Goal: Transaction & Acquisition: Subscribe to service/newsletter

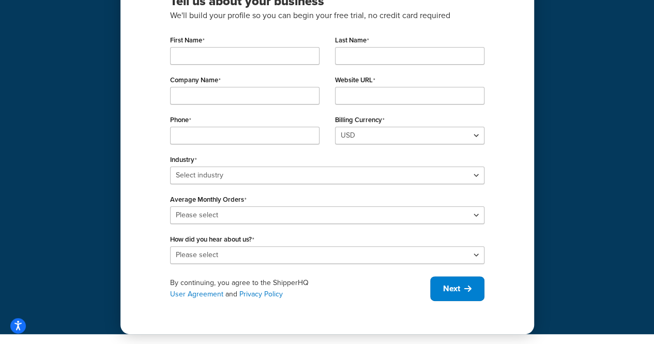
scroll to position [70, 0]
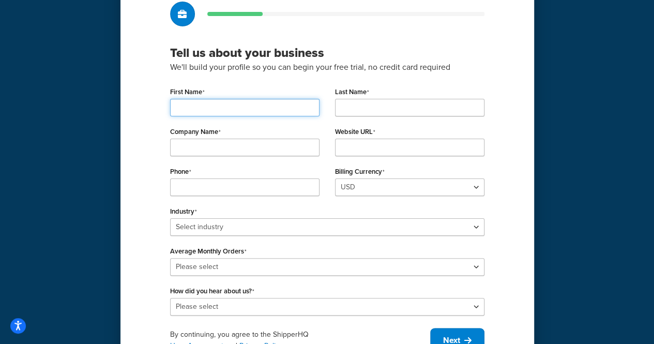
click at [241, 104] on input "First Name" at bounding box center [244, 108] width 149 height 18
type input "[PERSON_NAME]"
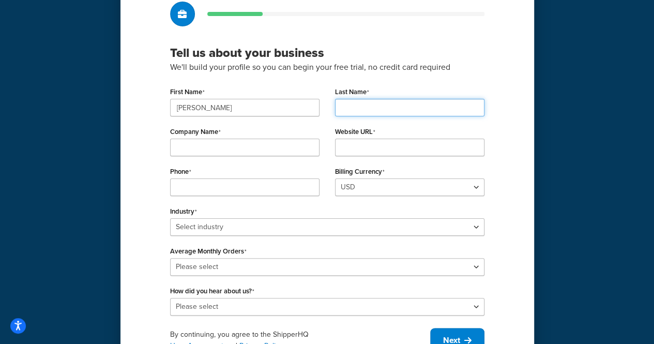
type input "ALSHAMMARI"
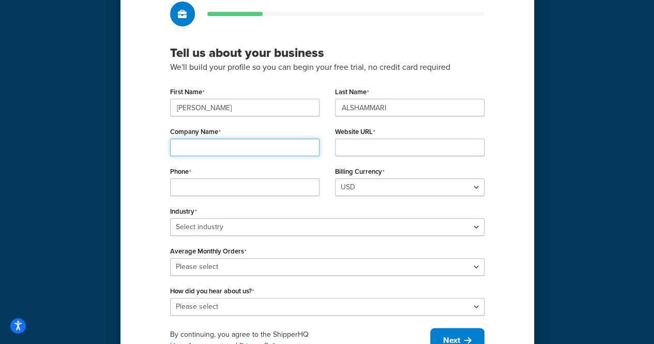
type input "Aafaqbookstore"
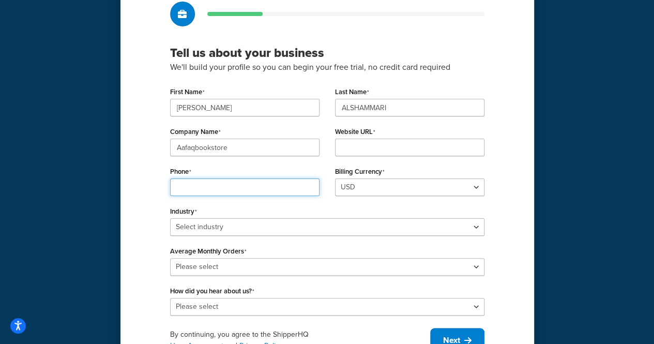
type input "07429213689"
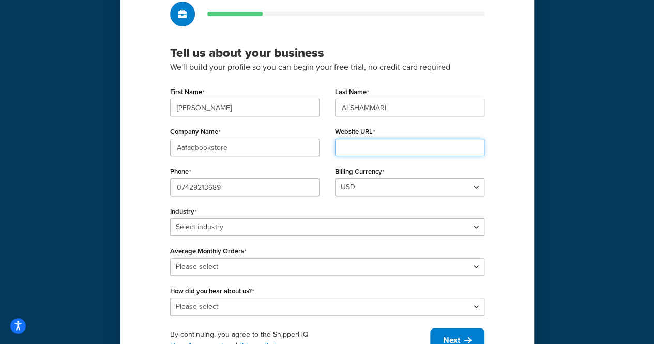
click at [388, 153] on input "Website URL" at bounding box center [409, 148] width 149 height 18
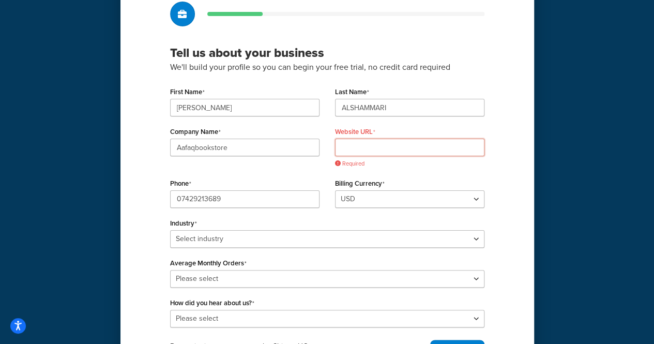
paste input "https://aafaq.co.uk/"
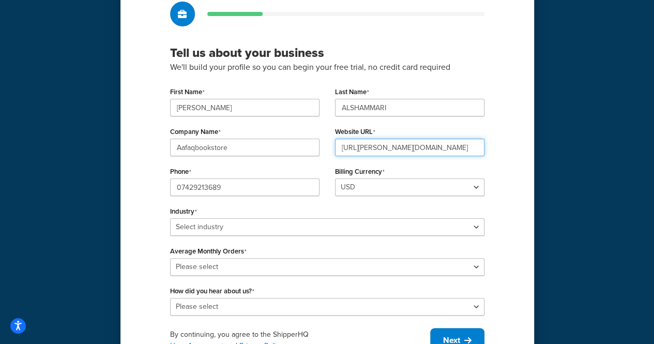
type input "https://aafaq.co.uk/"
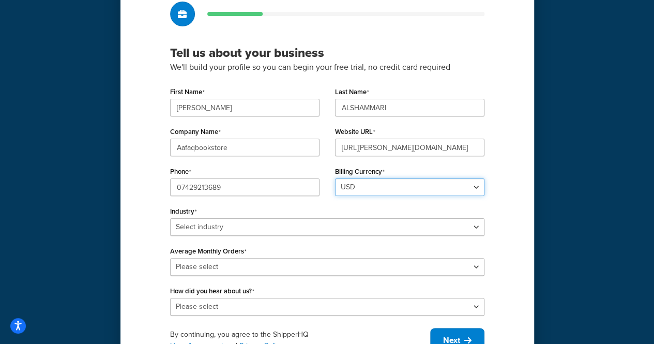
click at [373, 193] on select "USD GBP" at bounding box center [409, 187] width 149 height 18
select select "GBP"
click at [335, 178] on select "USD GBP" at bounding box center [409, 187] width 149 height 18
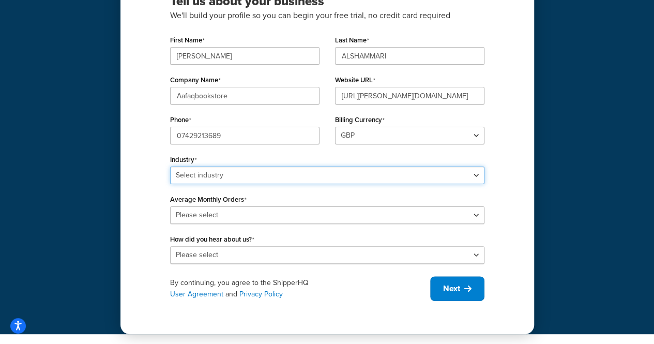
click at [263, 175] on select "Select industry Automotive Adult Agriculture Alcohol, Tobacco & CBD Arts & Craf…" at bounding box center [327, 175] width 314 height 18
select select "7"
click at [170, 166] on select "Select industry Automotive Adult Agriculture Alcohol, Tobacco & CBD Arts & Craf…" at bounding box center [327, 175] width 314 height 18
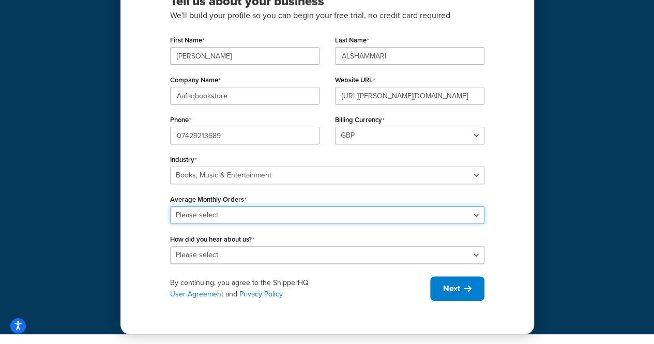
click at [194, 213] on select "Please select 0-500 501-1,000 1,001-10,000 10,001-20,000 Over 20,000" at bounding box center [327, 215] width 314 height 18
select select "1"
click at [170, 206] on select "Please select 0-500 501-1,000 1,001-10,000 10,001-20,000 Over 20,000" at bounding box center [327, 215] width 314 height 18
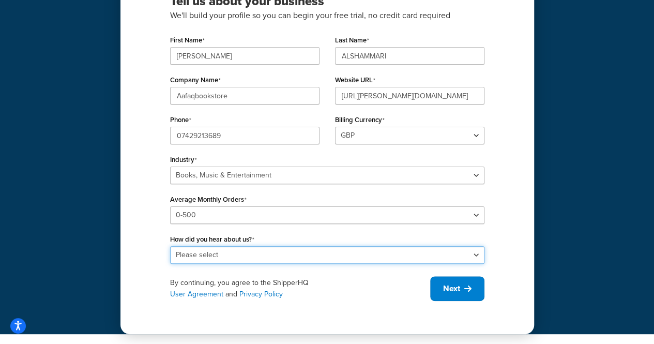
click at [210, 259] on select "Please select Online Search App Store or Marketplace Listing Referred by Agency…" at bounding box center [327, 255] width 314 height 18
select select "10"
click at [170, 246] on select "Please select Online Search App Store or Marketplace Listing Referred by Agency…" at bounding box center [327, 255] width 314 height 18
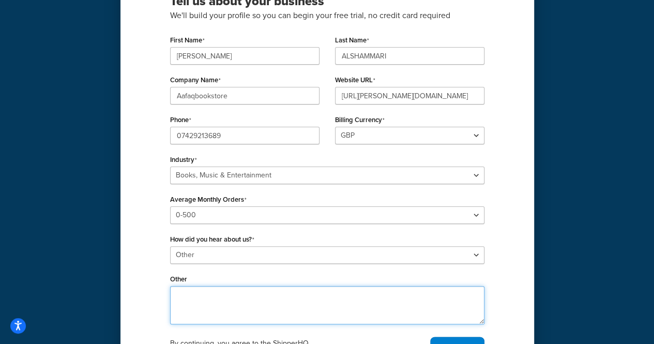
click at [213, 290] on textarea "Other" at bounding box center [327, 305] width 314 height 38
type textarea "س"
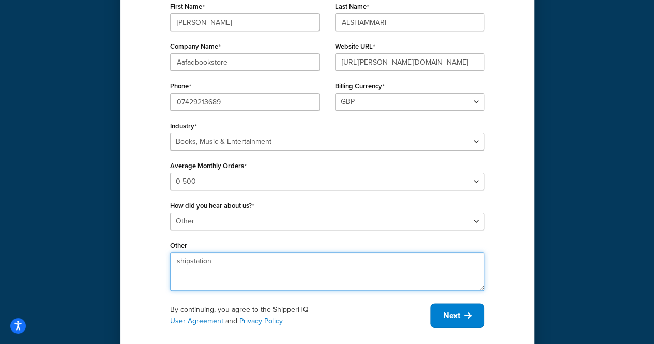
scroll to position [182, 0]
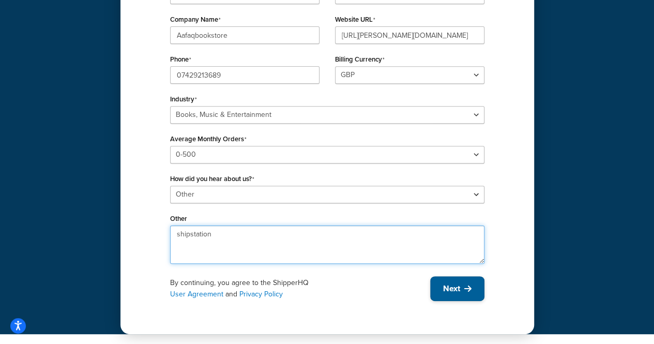
type textarea "shipstation"
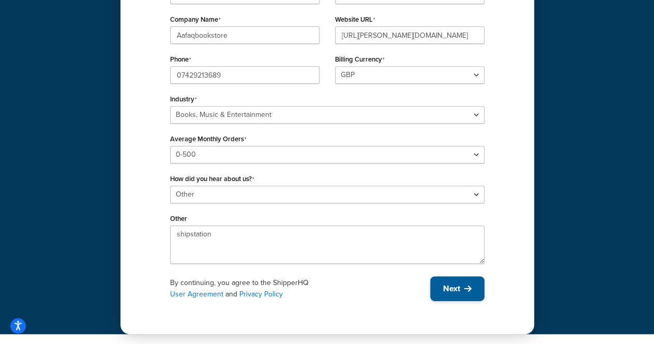
click at [459, 291] on span "Next" at bounding box center [451, 288] width 17 height 11
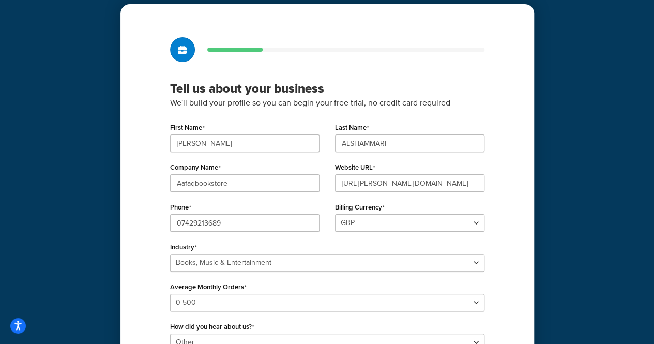
scroll to position [27, 0]
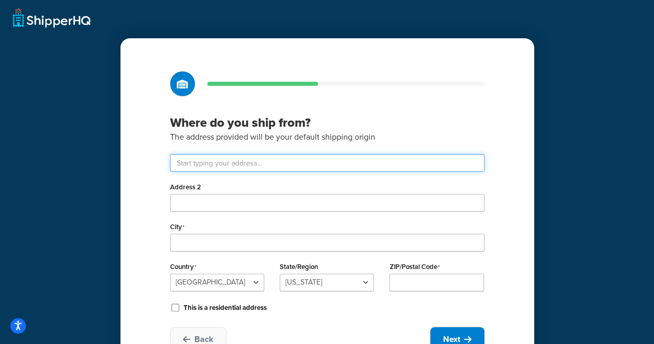
click at [225, 159] on input "text" at bounding box center [327, 163] width 314 height 18
type input "165 Edgware Road"
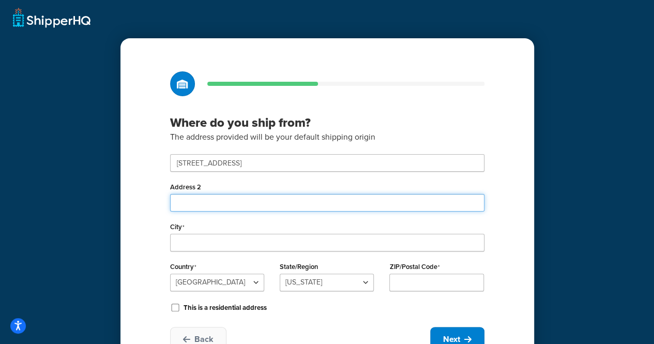
type input "Aafaq Bookstore"
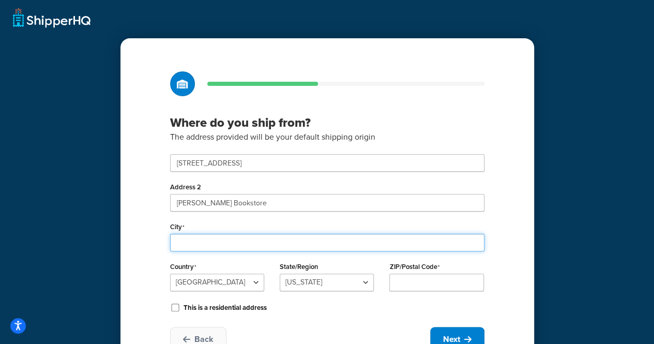
type input "London"
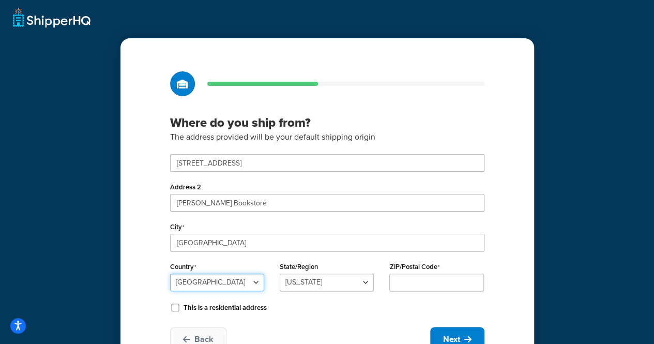
select select "1226"
type input "W2 2HR"
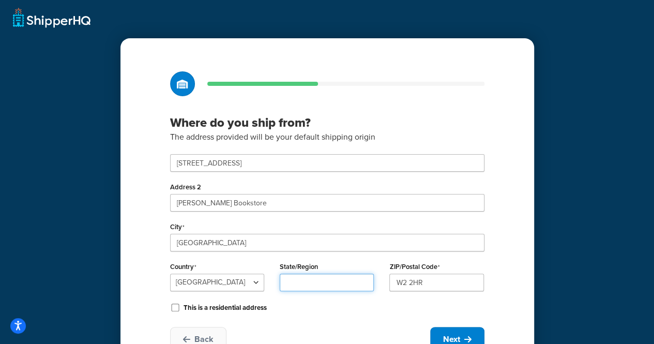
type input "London"
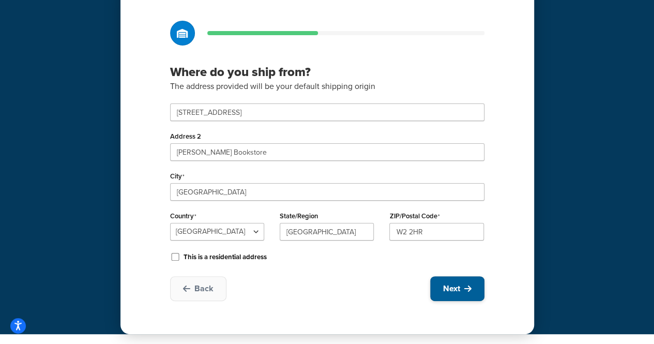
click at [459, 293] on span "Next" at bounding box center [451, 288] width 17 height 11
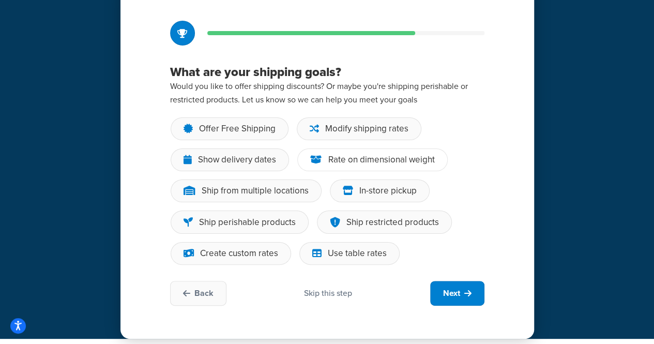
click at [317, 161] on icon at bounding box center [316, 160] width 12 height 10
click at [0, 0] on input "Rate on dimensional weight" at bounding box center [0, 0] width 0 height 0
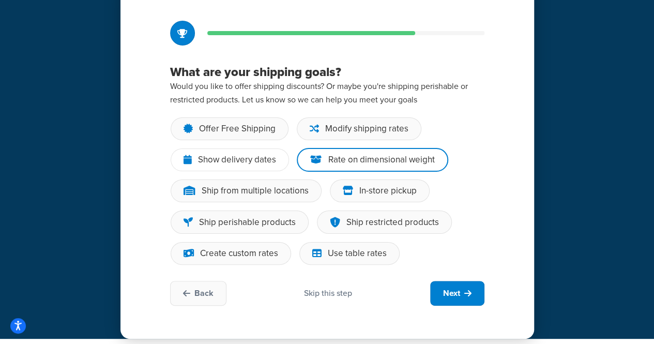
click at [226, 164] on div "Show delivery dates" at bounding box center [237, 160] width 78 height 10
click at [0, 0] on input "Show delivery dates" at bounding box center [0, 0] width 0 height 0
click at [287, 189] on div "Ship from multiple locations" at bounding box center [255, 191] width 107 height 10
click at [0, 0] on input "Ship from multiple locations" at bounding box center [0, 0] width 0 height 0
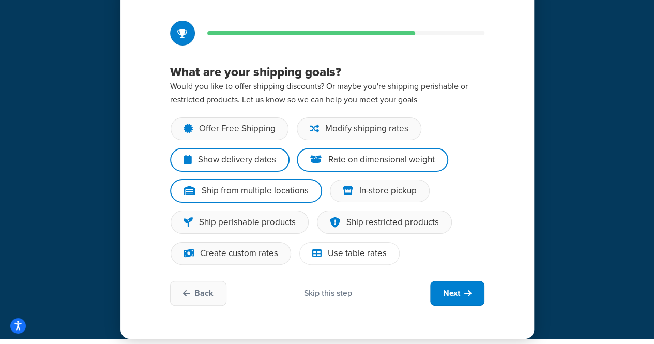
click at [314, 256] on icon at bounding box center [316, 253] width 9 height 10
click at [0, 0] on input "Use table rates" at bounding box center [0, 0] width 0 height 0
click at [264, 257] on div "Create custom rates" at bounding box center [239, 253] width 78 height 10
click at [0, 0] on input "Create custom rates" at bounding box center [0, 0] width 0 height 0
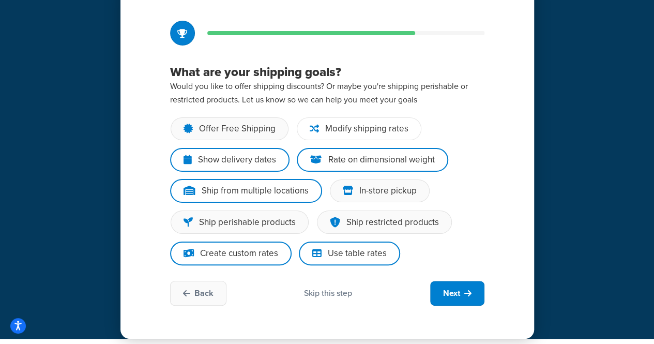
click at [378, 128] on div "Modify shipping rates" at bounding box center [366, 129] width 83 height 10
click at [0, 0] on input "Modify shipping rates" at bounding box center [0, 0] width 0 height 0
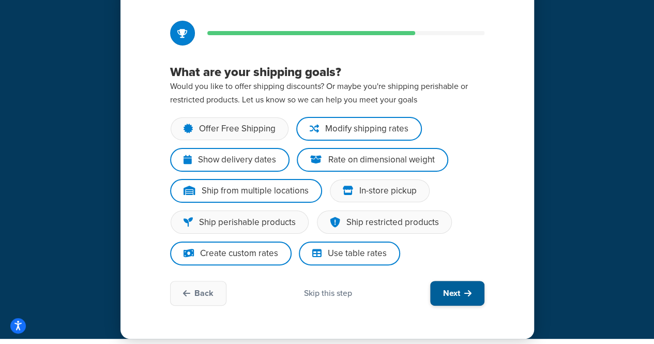
click at [468, 295] on icon at bounding box center [467, 293] width 7 height 8
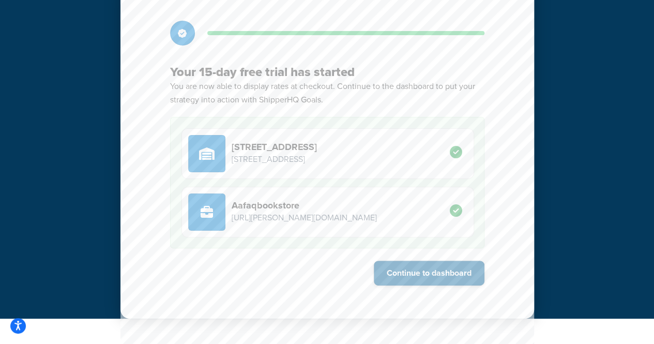
click at [431, 280] on button "Continue to dashboard" at bounding box center [429, 273] width 111 height 25
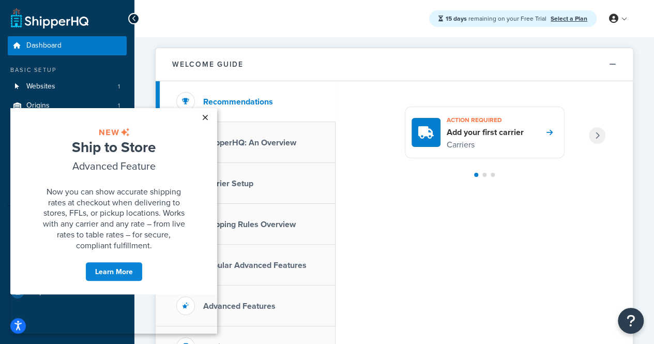
click at [206, 115] on link "×" at bounding box center [205, 117] width 18 height 19
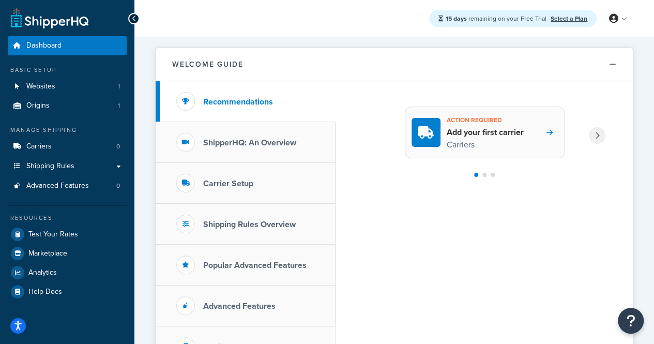
click at [508, 141] on p "Carriers" at bounding box center [485, 144] width 77 height 13
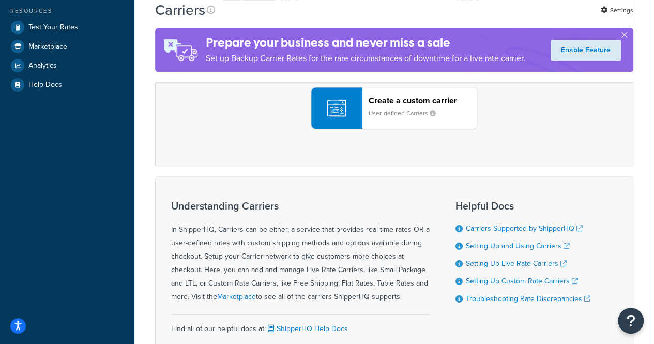
scroll to position [83, 0]
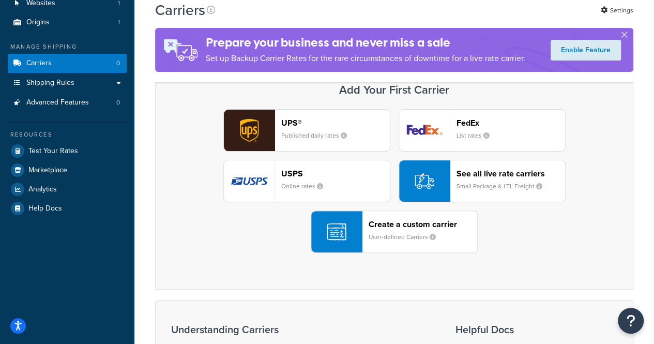
click at [337, 231] on img "button" at bounding box center [337, 232] width 20 height 20
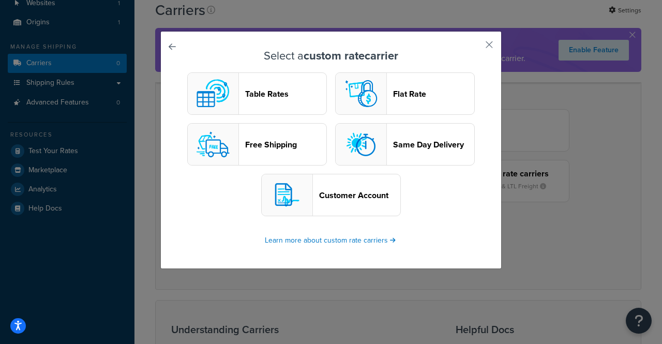
click at [274, 103] on button "Table Rates" at bounding box center [257, 93] width 140 height 42
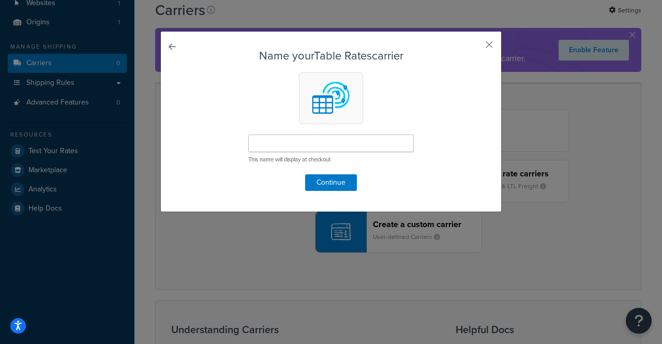
click at [187, 50] on link at bounding box center [187, 50] width 0 height 0
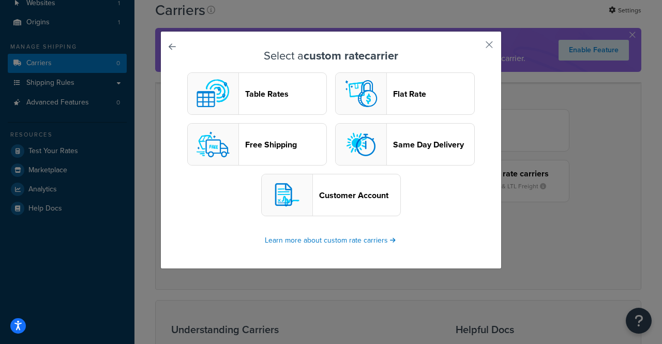
click at [492, 40] on div "Select a custom rate carrier Table Rates Flat Rate Free Shipping Same Day Deliv…" at bounding box center [330, 150] width 341 height 238
click at [475, 47] on button "button" at bounding box center [473, 48] width 3 height 3
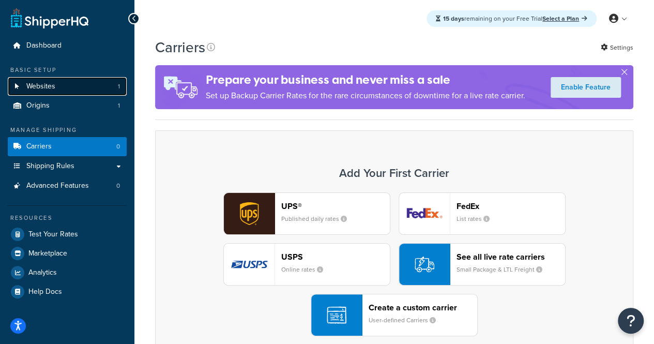
click at [58, 85] on link "Websites 1" at bounding box center [67, 86] width 119 height 19
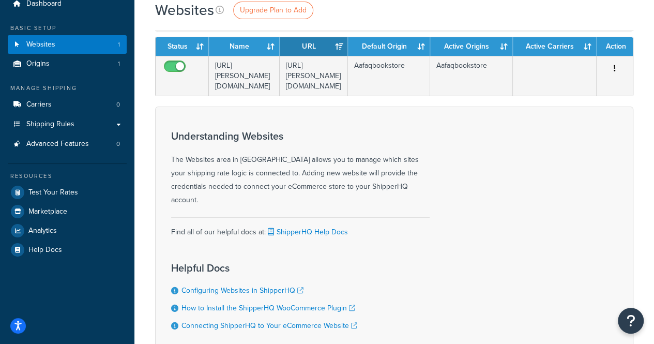
scroll to position [89, 0]
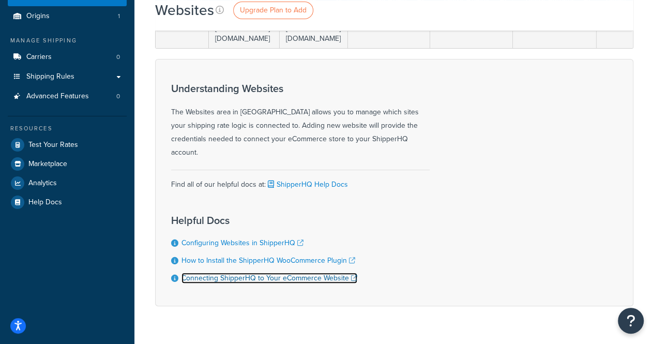
click at [302, 272] on link "Connecting ShipperHQ to Your eCommerce Website" at bounding box center [269, 277] width 176 height 11
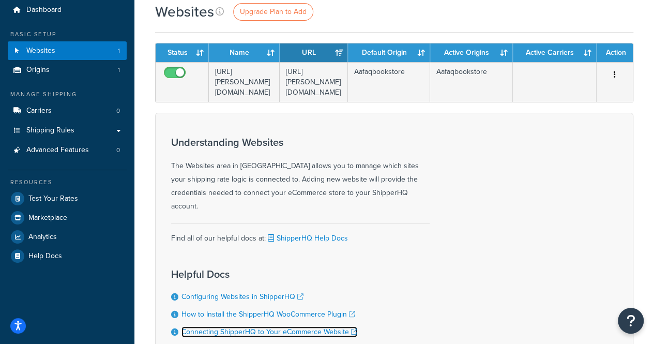
scroll to position [0, 0]
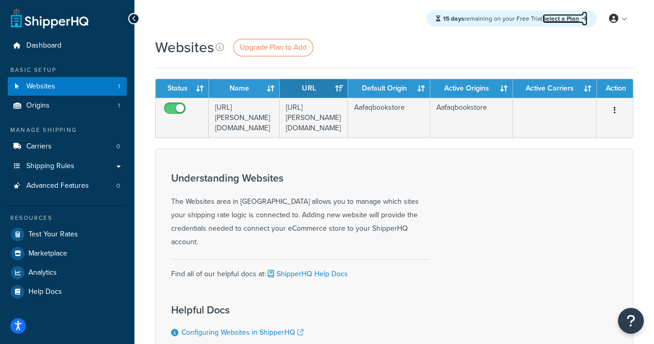
click at [561, 15] on link "Select a Plan" at bounding box center [564, 18] width 45 height 9
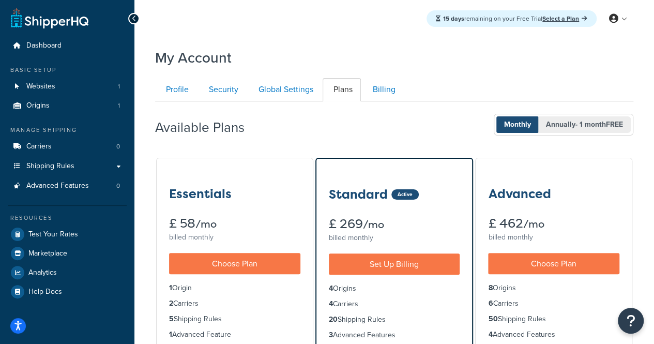
click at [545, 123] on span "Annually - 1 month FREE" at bounding box center [584, 124] width 93 height 17
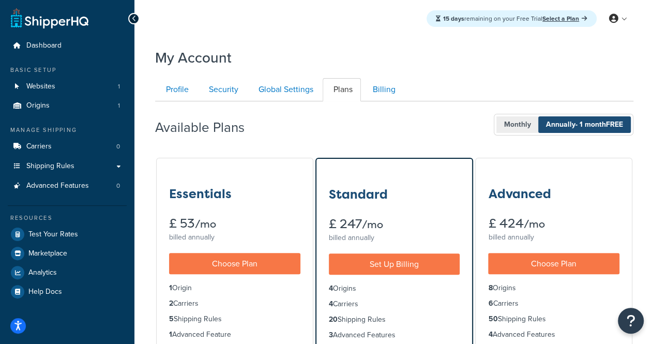
click at [500, 118] on span "Monthly" at bounding box center [517, 124] width 42 height 17
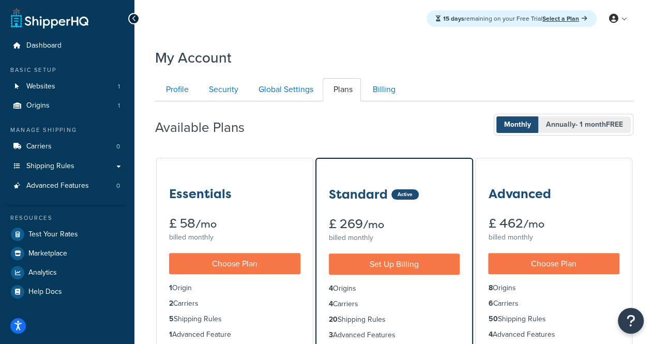
click at [575, 121] on span "- 1 month FREE" at bounding box center [599, 124] width 48 height 11
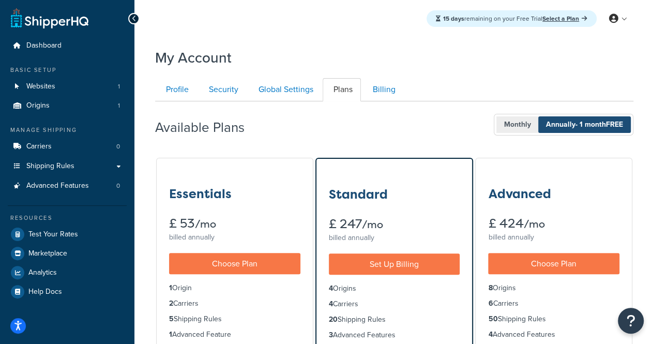
click at [517, 117] on span "Monthly" at bounding box center [517, 124] width 42 height 17
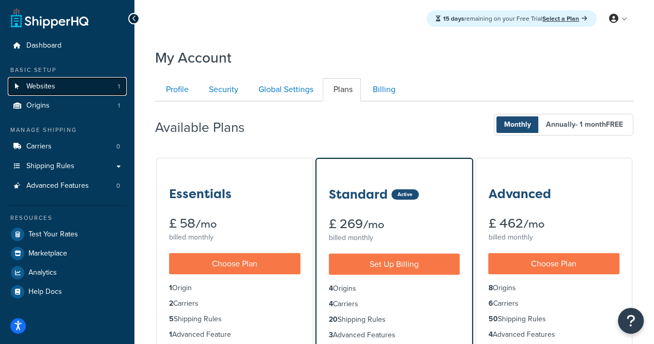
click at [81, 86] on link "Websites 1" at bounding box center [67, 86] width 119 height 19
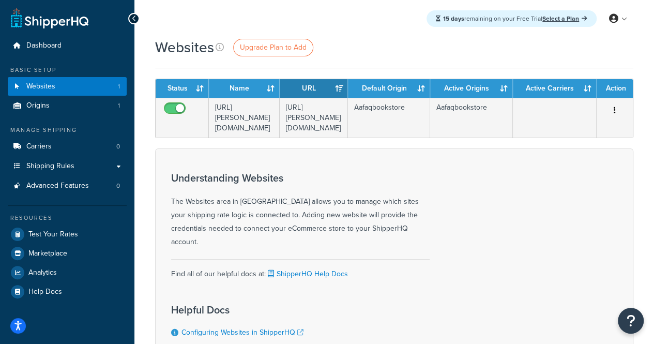
scroll to position [89, 0]
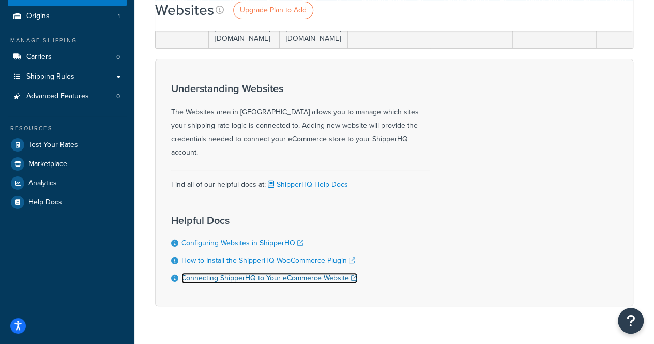
click at [249, 272] on link "Connecting ShipperHQ to Your eCommerce Website" at bounding box center [269, 277] width 176 height 11
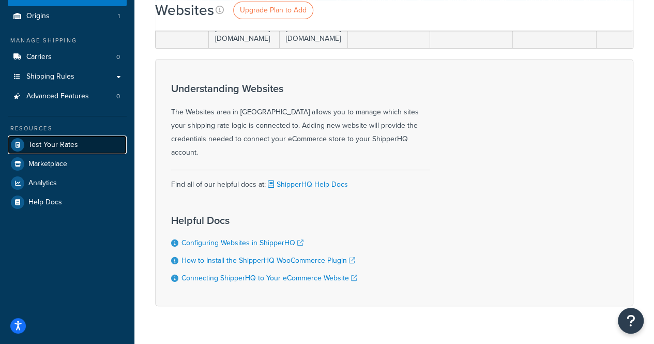
click at [68, 143] on span "Test Your Rates" at bounding box center [53, 145] width 50 height 9
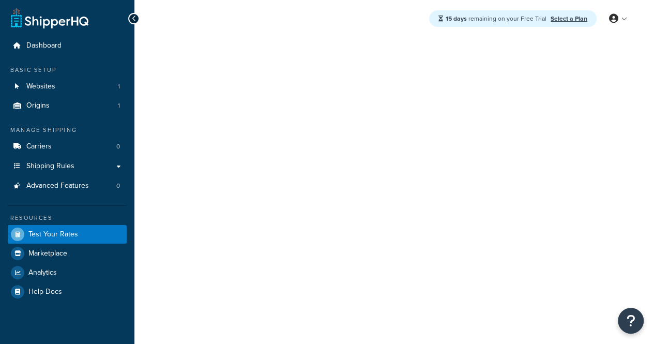
select select "TX"
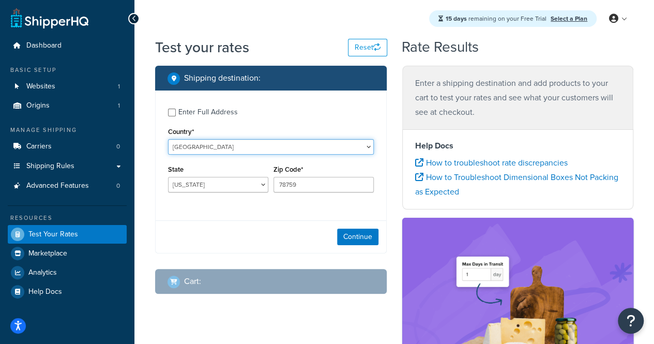
click at [347, 148] on select "United States United Kingdom Afghanistan Åland Islands Albania Algeria American…" at bounding box center [271, 147] width 206 height 16
select select "DZ"
click at [168, 140] on select "United States United Kingdom Afghanistan Åland Islands Albania Algeria American…" at bounding box center [271, 147] width 206 height 16
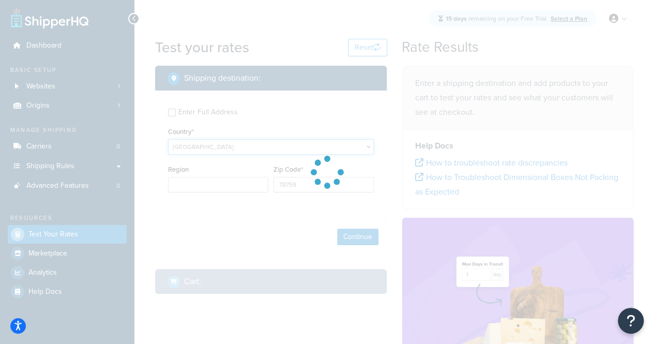
type input "TX"
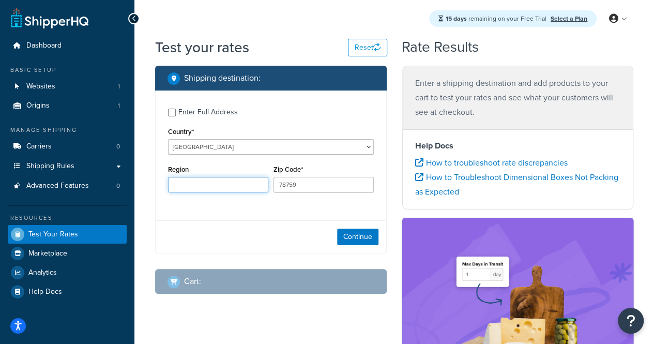
click at [249, 189] on input "Region" at bounding box center [218, 185] width 100 height 16
type input "annaba"
click at [295, 177] on input "78759" at bounding box center [323, 185] width 100 height 16
click at [296, 181] on input "78759" at bounding box center [323, 185] width 100 height 16
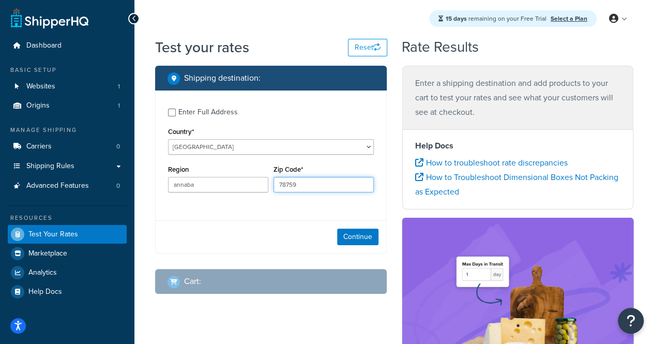
click at [296, 181] on input "78759" at bounding box center [323, 185] width 100 height 16
type input "23000"
click at [368, 246] on div "Continue" at bounding box center [271, 236] width 231 height 33
click at [366, 243] on button "Continue" at bounding box center [357, 236] width 41 height 17
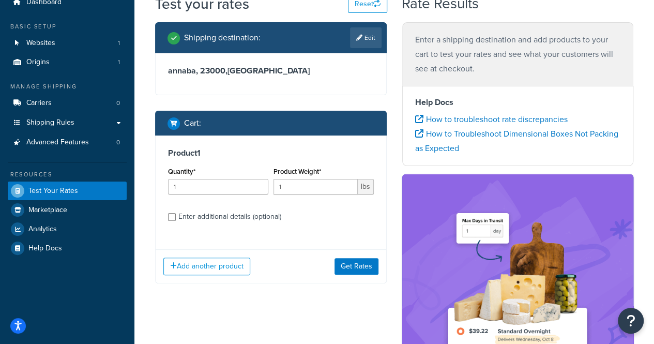
scroll to position [103, 0]
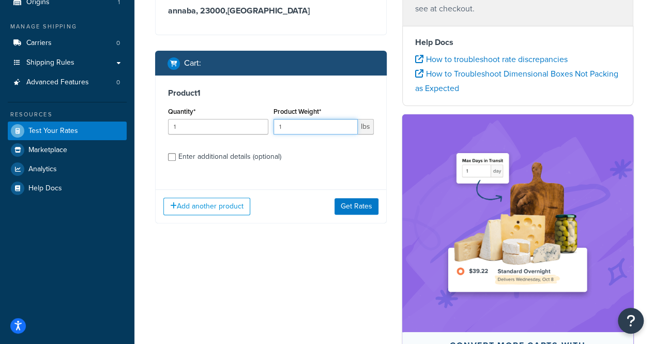
drag, startPoint x: 298, startPoint y: 128, endPoint x: 291, endPoint y: 127, distance: 7.3
click at [291, 127] on input "1" at bounding box center [315, 127] width 84 height 16
click at [364, 129] on span "lbs" at bounding box center [366, 127] width 16 height 16
click at [354, 129] on input "1" at bounding box center [315, 127] width 84 height 16
click at [364, 127] on span "lbs" at bounding box center [366, 127] width 16 height 16
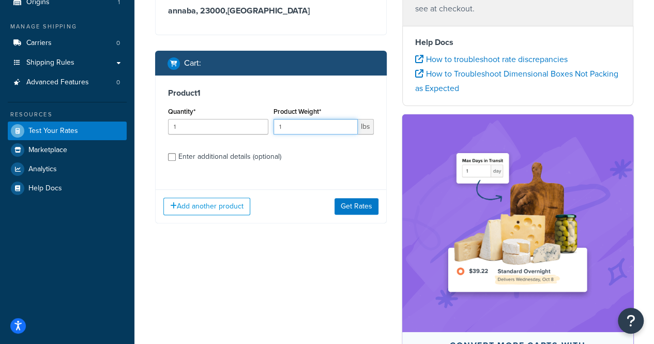
drag, startPoint x: 309, startPoint y: 129, endPoint x: 274, endPoint y: 128, distance: 34.6
click at [274, 128] on input "1" at bounding box center [315, 127] width 84 height 16
type input "50"
click at [362, 201] on button "Get Rates" at bounding box center [356, 206] width 44 height 17
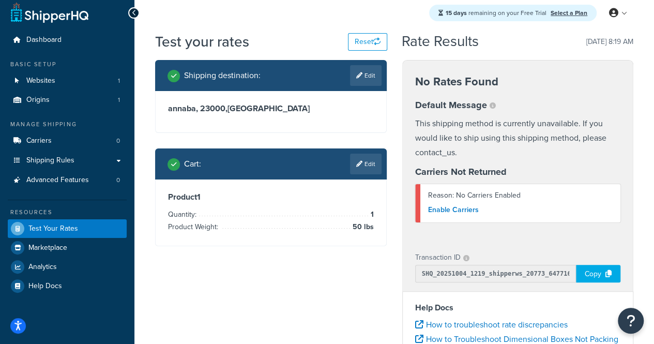
scroll to position [0, 0]
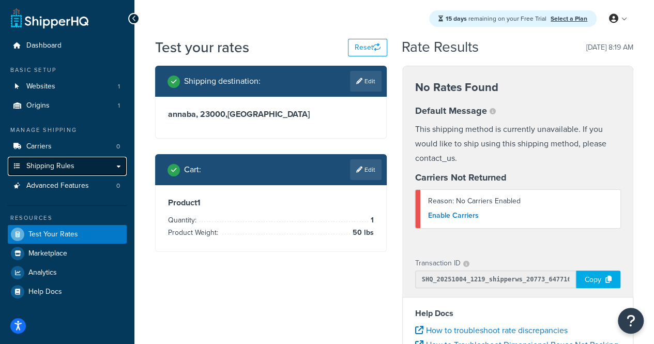
click at [55, 166] on span "Shipping Rules" at bounding box center [50, 166] width 48 height 9
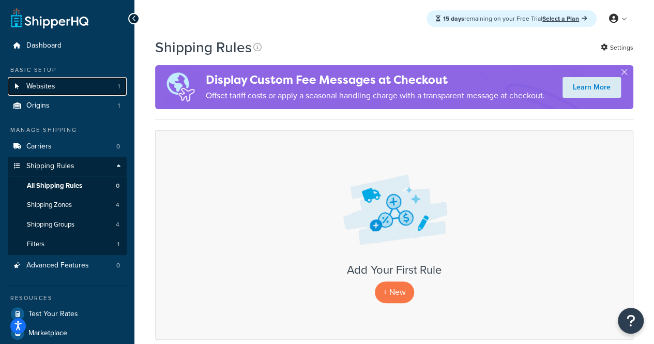
click at [61, 90] on link "Websites 1" at bounding box center [67, 86] width 119 height 19
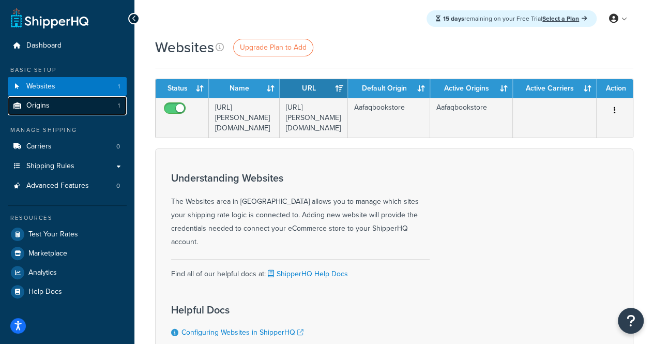
click at [53, 107] on link "Origins 1" at bounding box center [67, 105] width 119 height 19
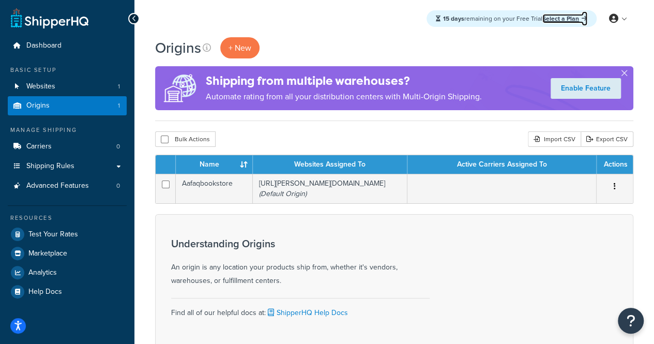
click at [558, 18] on link "Select a Plan" at bounding box center [564, 18] width 45 height 9
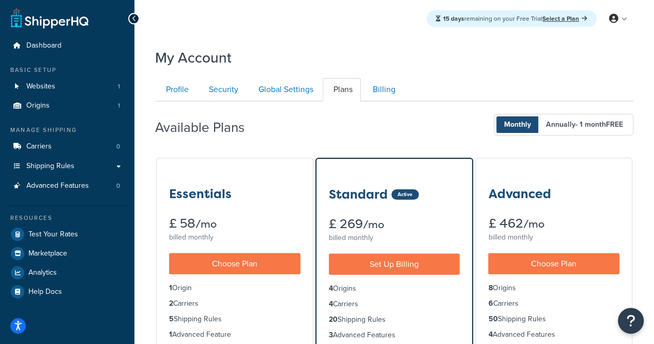
scroll to position [52, 0]
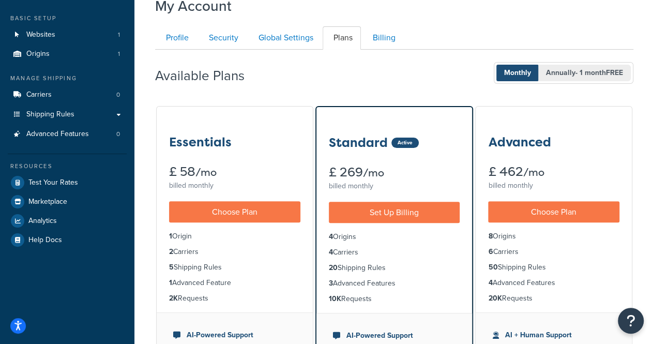
click at [565, 80] on span "Annually - 1 month FREE" at bounding box center [584, 73] width 93 height 17
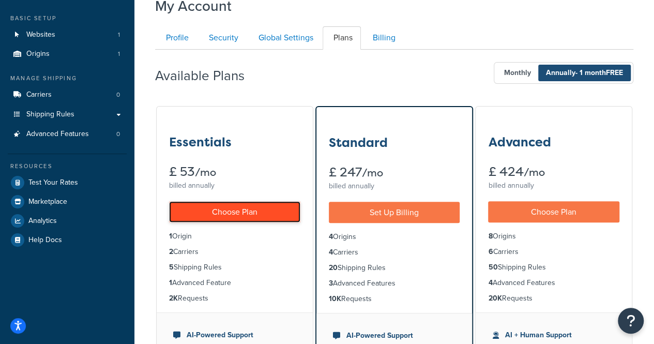
click at [197, 216] on link "Choose Plan" at bounding box center [234, 211] width 131 height 21
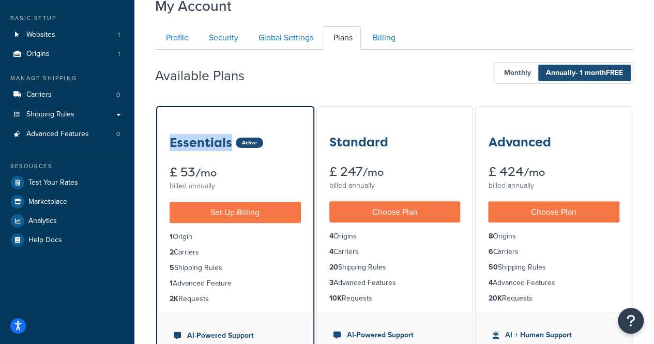
click at [210, 130] on div "Essentials Active" at bounding box center [235, 137] width 131 height 26
click at [267, 172] on div "£ 53 /mo" at bounding box center [235, 172] width 131 height 13
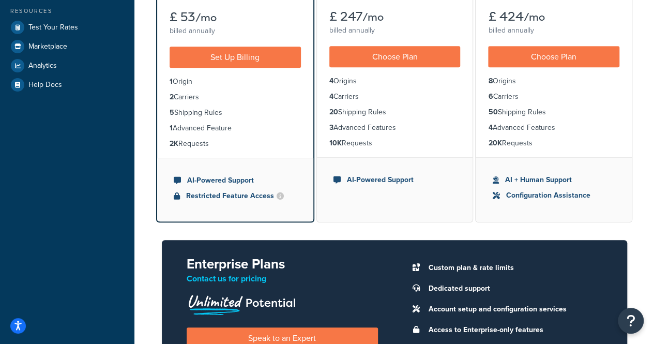
scroll to position [155, 0]
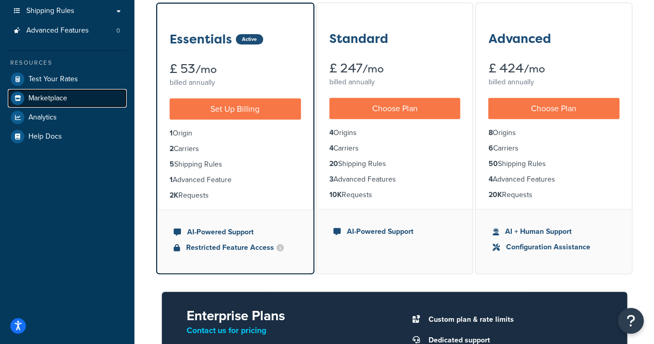
click at [43, 97] on span "Marketplace" at bounding box center [47, 98] width 39 height 9
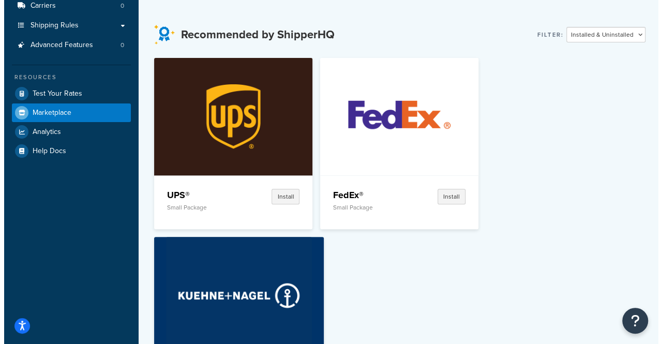
scroll to position [155, 0]
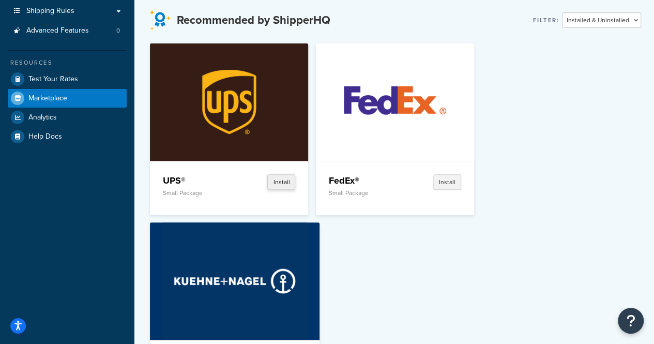
click at [289, 185] on button "Install" at bounding box center [281, 182] width 28 height 16
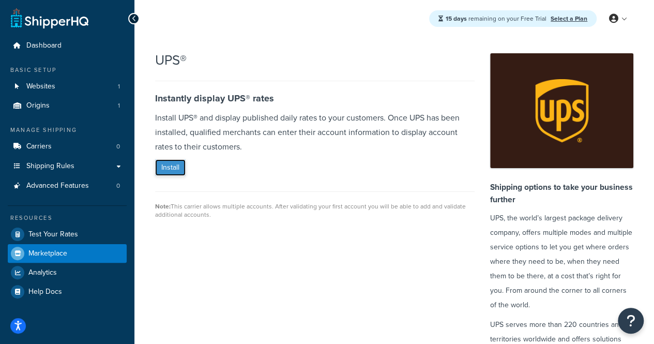
click at [181, 169] on button "Install" at bounding box center [170, 167] width 30 height 17
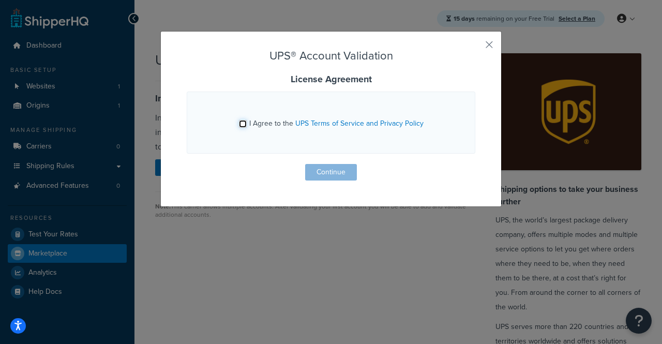
click at [239, 123] on input "I Agree to the UPS Terms of Service and Privacy Policy" at bounding box center [243, 124] width 8 height 8
checkbox input "true"
click at [308, 162] on form "UPS® Account Validation License Agreement I Agree to the UPS Terms of Service a…" at bounding box center [331, 118] width 288 height 136
click at [310, 167] on button "Continue" at bounding box center [331, 172] width 52 height 17
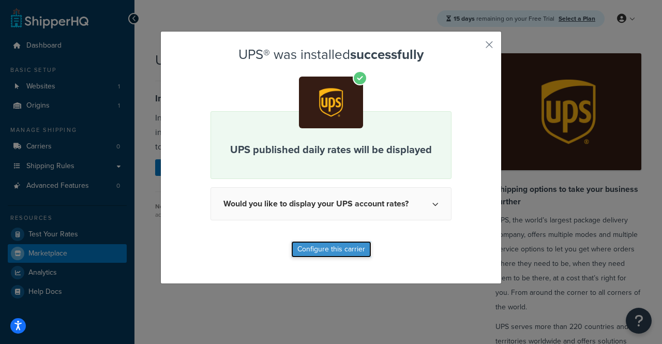
click at [328, 249] on button "Configure this carrier" at bounding box center [331, 249] width 80 height 17
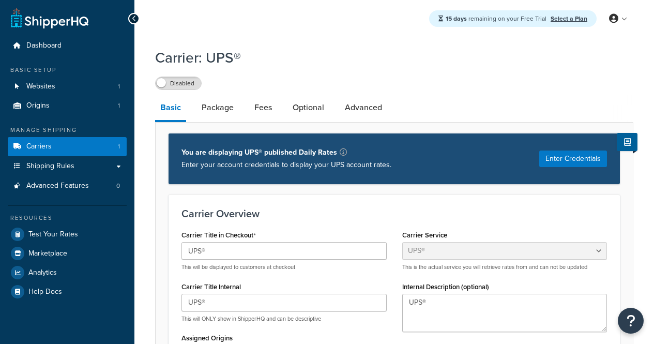
select select "ups"
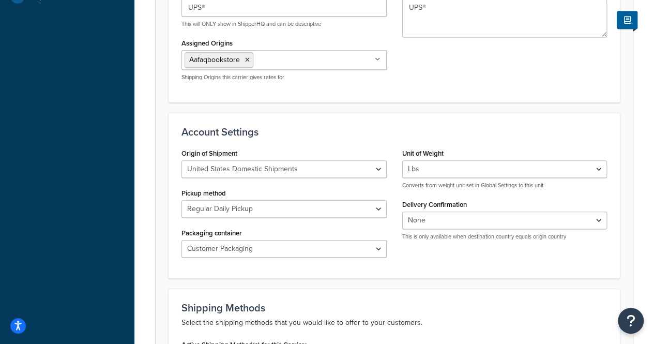
scroll to position [310, 0]
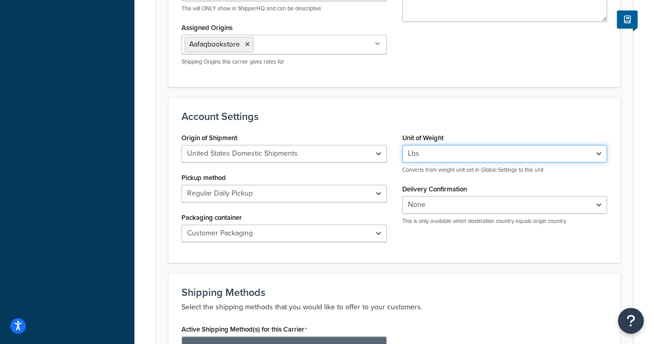
click at [510, 157] on select "Lbs Kgs Convert LBS to KG" at bounding box center [504, 154] width 205 height 18
select select "kg"
click at [402, 145] on select "Lbs Kgs Convert LBS to KG" at bounding box center [504, 154] width 205 height 18
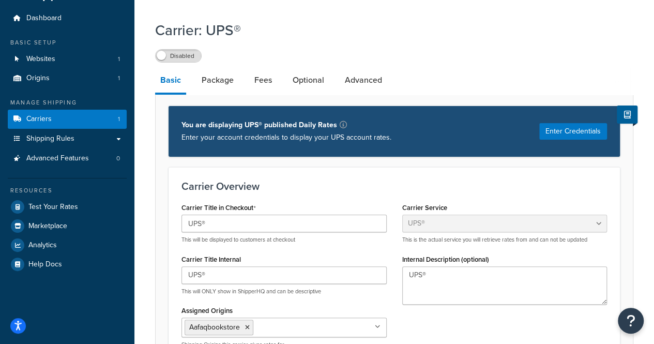
scroll to position [13, 0]
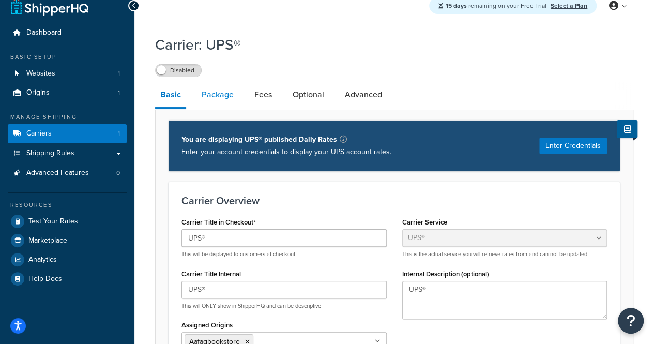
click at [224, 95] on link "Package" at bounding box center [217, 94] width 42 height 25
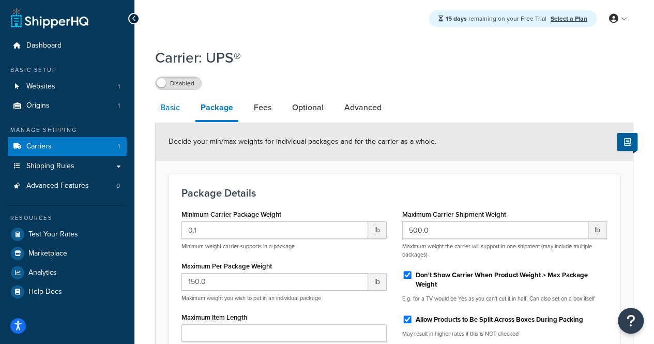
click at [178, 106] on link "Basic" at bounding box center [170, 107] width 30 height 25
select select "ups"
select select "kg"
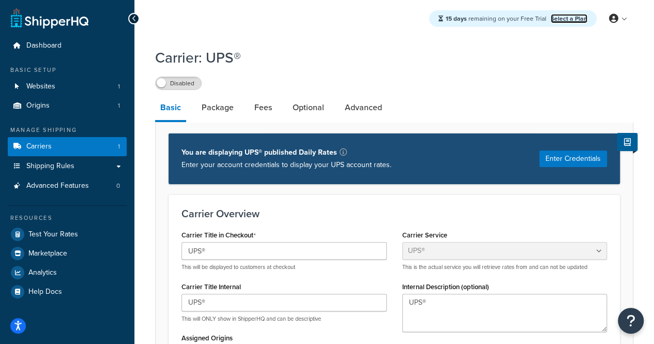
click at [576, 18] on link "Select a Plan" at bounding box center [569, 18] width 37 height 9
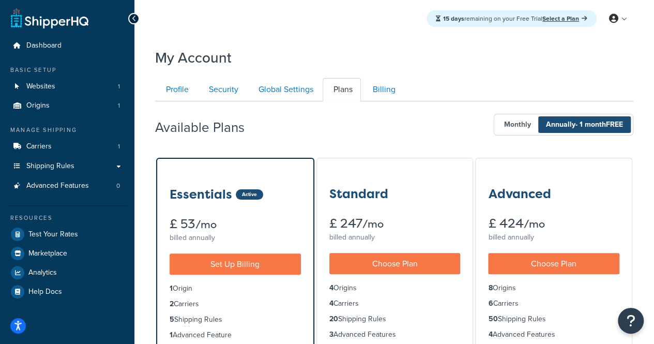
click at [567, 123] on span "Annually - 1 month FREE" at bounding box center [584, 124] width 93 height 17
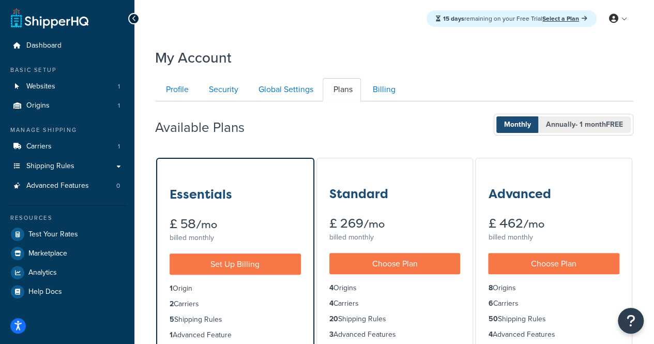
click at [572, 129] on span "Annually - 1 month FREE" at bounding box center [584, 124] width 93 height 17
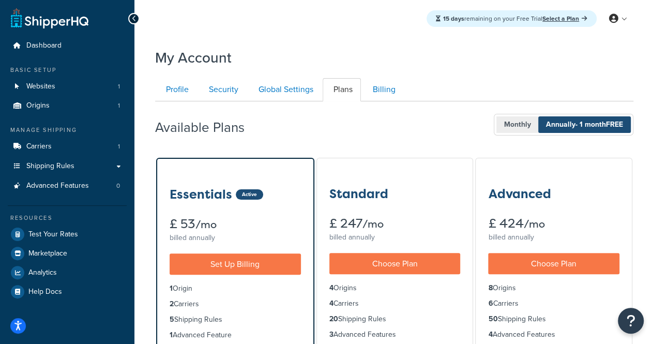
click at [525, 119] on span "Monthly" at bounding box center [517, 124] width 42 height 17
